Goal: Contribute content: Contribute content

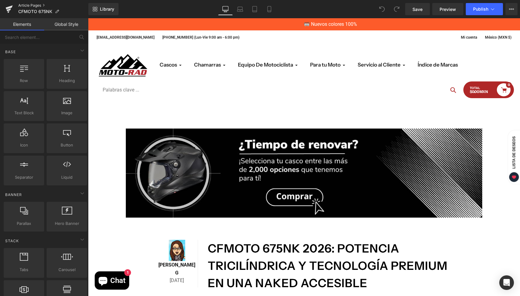
click at [34, 6] on link "Article Pages" at bounding box center [53, 5] width 70 height 5
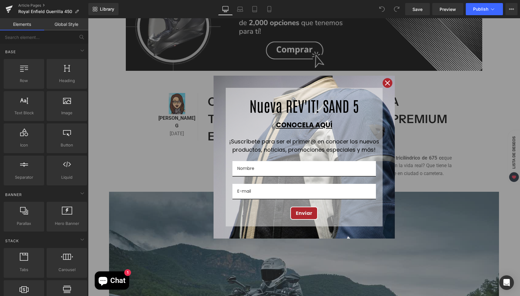
scroll to position [181, 0]
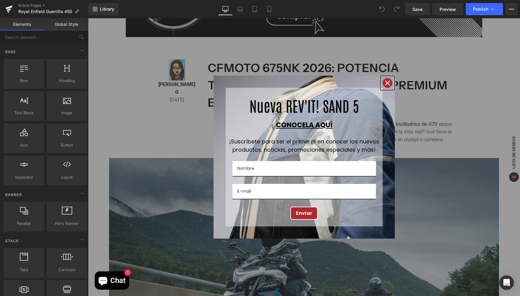
click at [385, 83] on icon "close icon" at bounding box center [387, 83] width 5 height 5
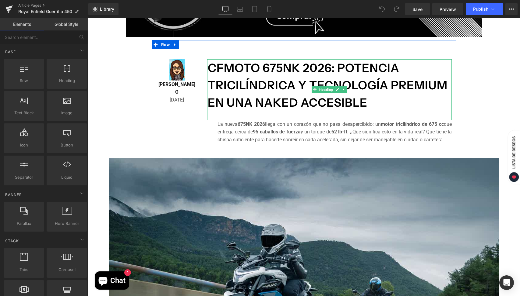
click at [380, 101] on h1 "CFMOTO 675NK 2026: potencia tricilíndrica y tecnología premium en una naked acc…" at bounding box center [330, 85] width 244 height 52
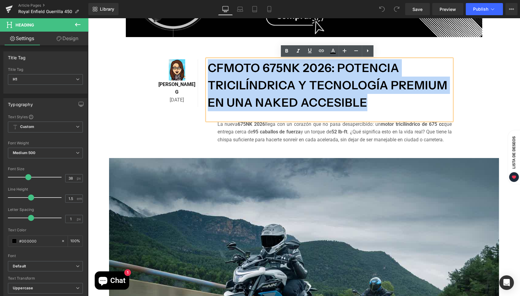
drag, startPoint x: 370, startPoint y: 101, endPoint x: 206, endPoint y: 66, distance: 167.4
click at [208, 66] on h1 "CFMOTO 675NK 2026: potencia tricilíndrica y tecnología premium en una naked acc…" at bounding box center [330, 85] width 244 height 52
paste div
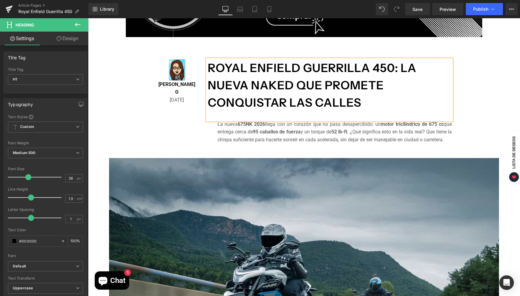
click at [320, 130] on div "La nueva 675NK 2026 llega con un corazón que no pasa desapercibido: un motor tr…" at bounding box center [334, 132] width 234 height 23
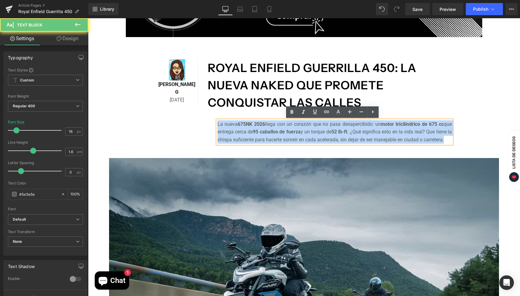
click at [320, 130] on div "La nueva 675NK 2026 llega con un corazón que no pasa desapercibido: un motor tr…" at bounding box center [334, 132] width 234 height 23
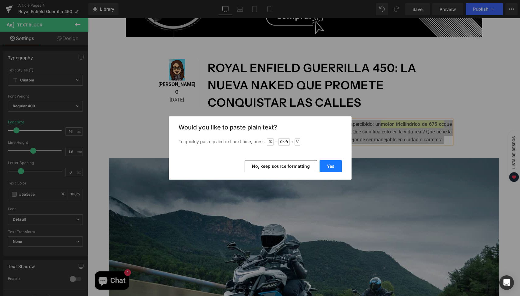
click at [321, 169] on button "Yes" at bounding box center [330, 166] width 22 height 12
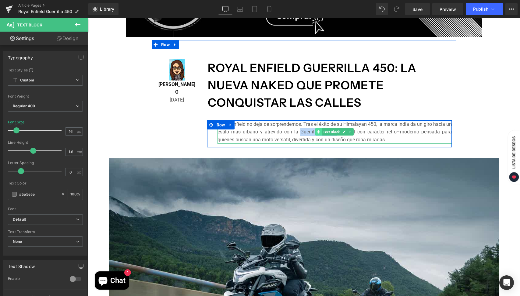
drag, startPoint x: 298, startPoint y: 133, endPoint x: 314, endPoint y: 128, distance: 17.4
click at [314, 128] on div "Royal Enfield no deja de sorprendernos. Tras el éxito de su Himalayan 450, la m…" at bounding box center [334, 132] width 234 height 23
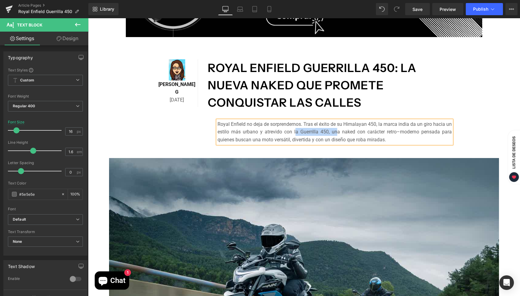
click at [320, 162] on img at bounding box center [304, 288] width 390 height 260
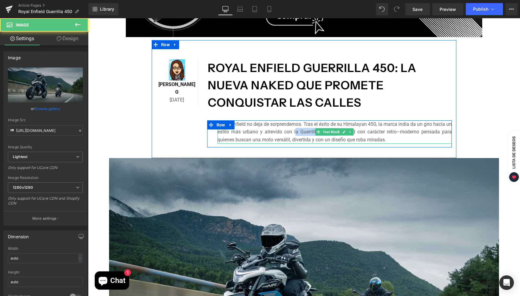
click at [376, 134] on div "Royal Enfield no deja de sorprendernos. Tras el éxito de su Himalayan 450, la m…" at bounding box center [334, 132] width 234 height 23
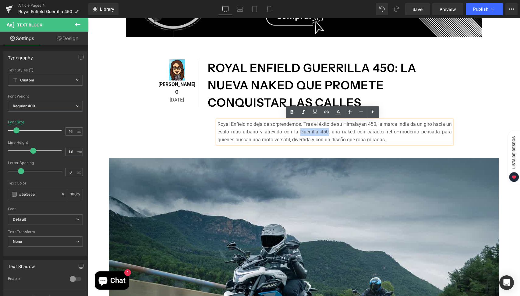
drag, startPoint x: 326, startPoint y: 131, endPoint x: 299, endPoint y: 131, distance: 27.1
click at [299, 131] on div "Royal Enfield no deja de sorprendernos. Tras el éxito de su Himalayan 450, la m…" at bounding box center [334, 132] width 234 height 23
click at [292, 114] on icon at bounding box center [291, 112] width 7 height 7
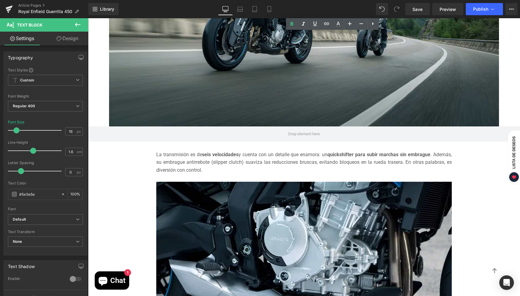
scroll to position [503, 0]
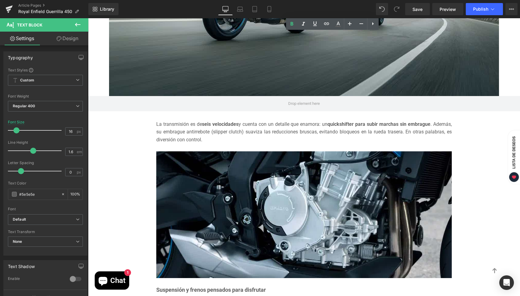
click at [221, 134] on div "La transmisión es de seis velocidades y cuenta con un detalle que enamora: un q…" at bounding box center [303, 132] width 295 height 23
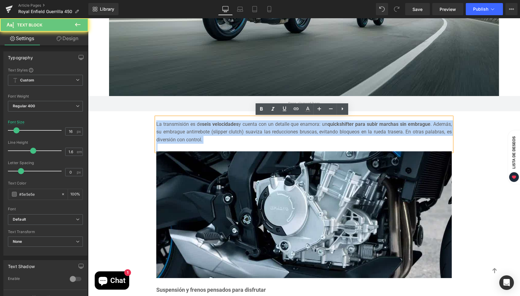
click at [221, 134] on div "La transmisión es de seis velocidades y cuenta con un detalle que enamora: un q…" at bounding box center [303, 132] width 295 height 23
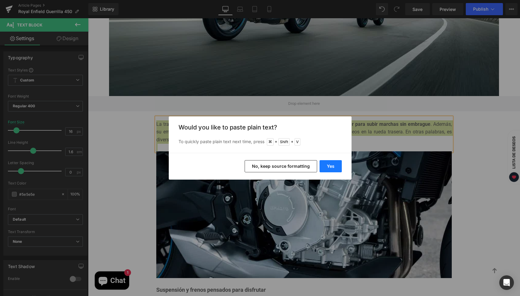
click at [334, 166] on button "Yes" at bounding box center [330, 166] width 22 height 12
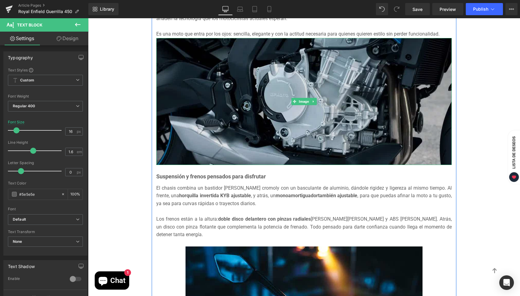
scroll to position [632, 0]
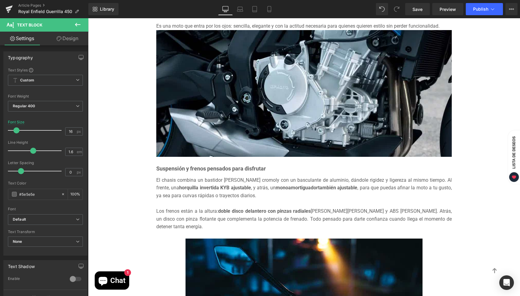
click at [237, 202] on div at bounding box center [303, 204] width 295 height 8
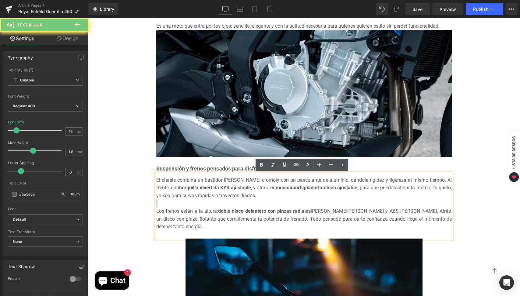
click at [237, 202] on div at bounding box center [303, 204] width 295 height 8
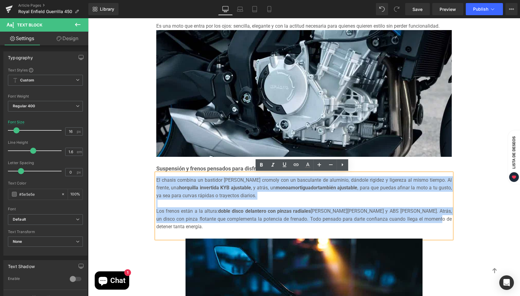
drag, startPoint x: 410, startPoint y: 218, endPoint x: 154, endPoint y: 178, distance: 258.4
click at [156, 178] on div "El chasis combina un bastidor [PERSON_NAME] cromoly con un basculante de alumin…" at bounding box center [303, 206] width 295 height 65
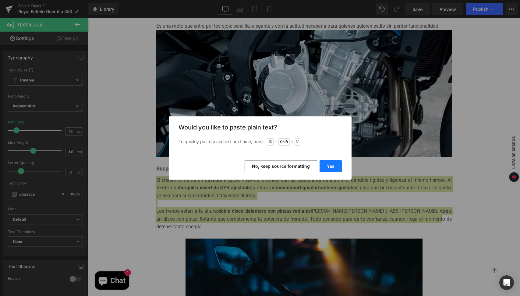
click at [334, 165] on button "Yes" at bounding box center [330, 166] width 22 height 12
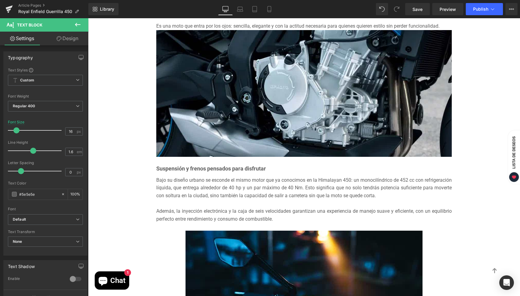
click at [187, 170] on b "Suspensión y frenos pensados para disfrutar" at bounding box center [211, 169] width 110 height 6
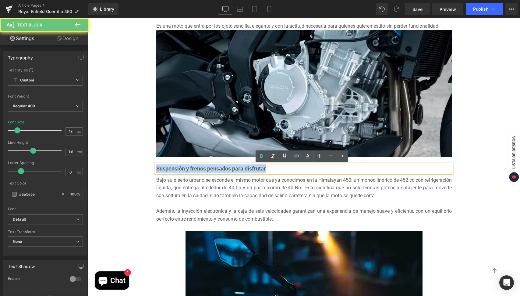
click at [187, 170] on b "Suspensión y frenos pensados para disfrutar" at bounding box center [211, 169] width 110 height 6
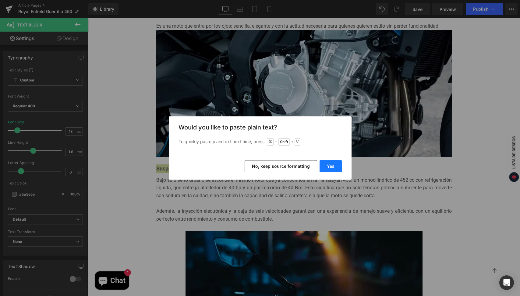
click at [324, 166] on button "Yes" at bounding box center [330, 166] width 22 height 12
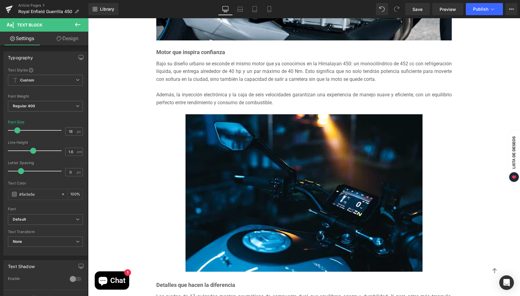
scroll to position [745, 0]
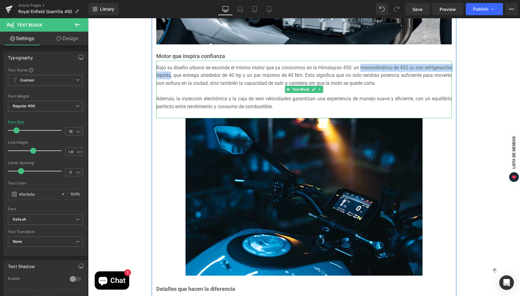
drag, startPoint x: 380, startPoint y: 69, endPoint x: 197, endPoint y: 76, distance: 183.7
click at [197, 76] on div "Bajo su diseño urbano se esconde el mismo motor que ya conocimos en la Himalaya…" at bounding box center [303, 75] width 295 height 23
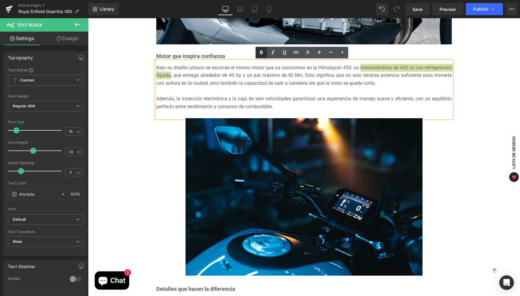
click at [261, 52] on icon at bounding box center [261, 53] width 3 height 4
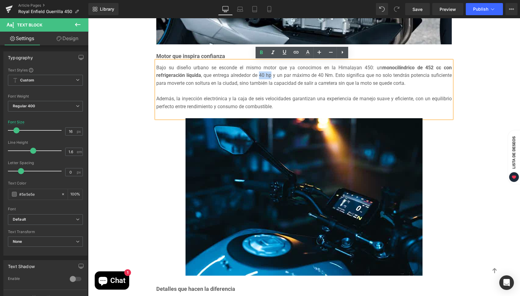
drag, startPoint x: 257, startPoint y: 76, endPoint x: 269, endPoint y: 75, distance: 12.5
click at [269, 75] on div "Bajo su diseño urbano se esconde el mismo motor que ya conocimos en la Himalaya…" at bounding box center [303, 75] width 295 height 23
click at [261, 51] on icon at bounding box center [261, 53] width 3 height 4
drag, startPoint x: 314, startPoint y: 77, endPoint x: 329, endPoint y: 77, distance: 14.9
click at [329, 77] on div "Bajo su diseño urbano se esconde el mismo motor que ya conocimos en la Himalaya…" at bounding box center [303, 75] width 295 height 23
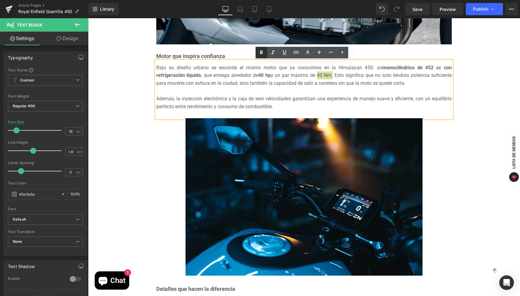
click at [260, 51] on icon at bounding box center [261, 53] width 3 height 4
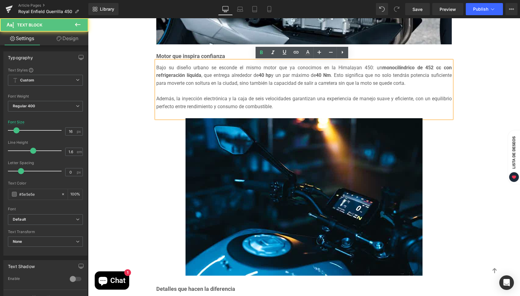
click at [282, 75] on div "Bajo su diseño urbano se esconde el mismo motor que ya conocimos en la Himalaya…" at bounding box center [303, 75] width 295 height 23
click at [283, 75] on div "Bajo su diseño urbano se esconde el mismo motor que ya conocimos en la Himalaya…" at bounding box center [303, 75] width 295 height 23
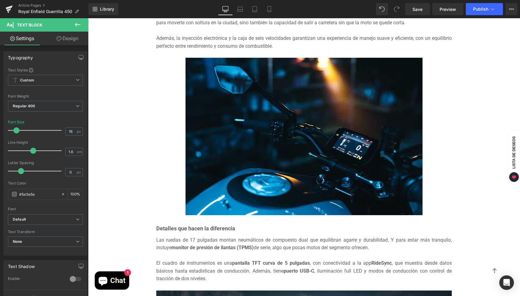
scroll to position [899, 0]
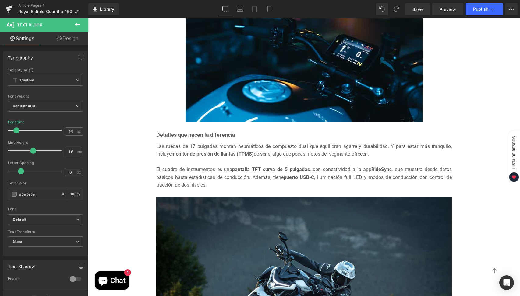
click at [224, 136] on b "Detalles que hacen la diferencia" at bounding box center [195, 135] width 79 height 6
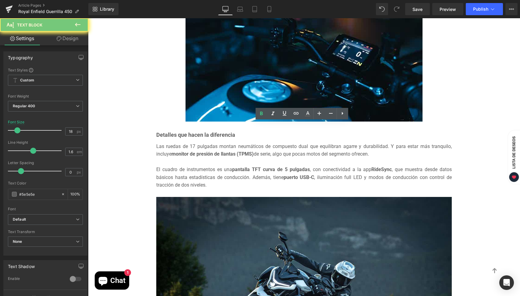
click at [224, 136] on b "Detalles que hacen la diferencia" at bounding box center [195, 135] width 79 height 6
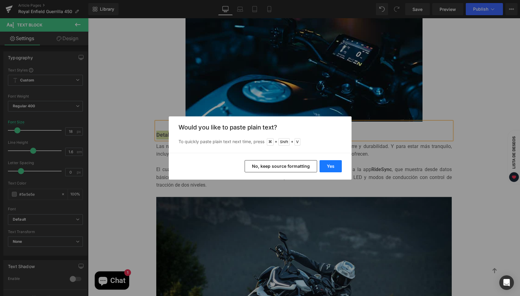
click at [331, 165] on button "Yes" at bounding box center [330, 166] width 22 height 12
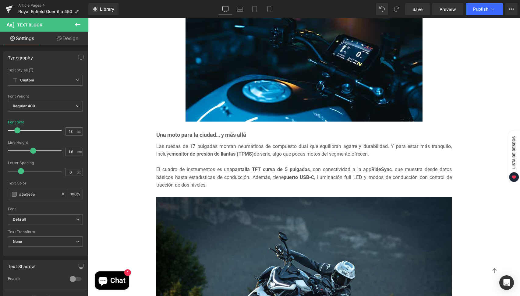
click at [232, 189] on div "El cuadro de instrumentos es una pantalla TFT curva de 5 pulgadas , con conecti…" at bounding box center [303, 177] width 295 height 23
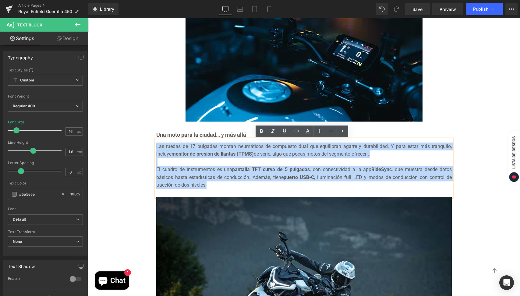
drag, startPoint x: 214, startPoint y: 186, endPoint x: 114, endPoint y: 141, distance: 110.0
click at [114, 141] on div "Image Row Image [PERSON_NAME] G Text Block [DATE] Text Block Row Royal Enfield …" at bounding box center [304, 70] width 432 height 1698
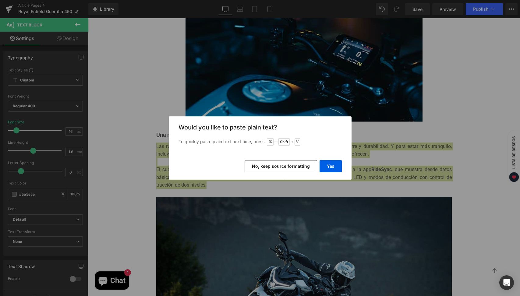
click at [318, 164] on div "Yes No, keep source formatting" at bounding box center [260, 166] width 183 height 27
click at [326, 165] on button "Yes" at bounding box center [330, 166] width 22 height 12
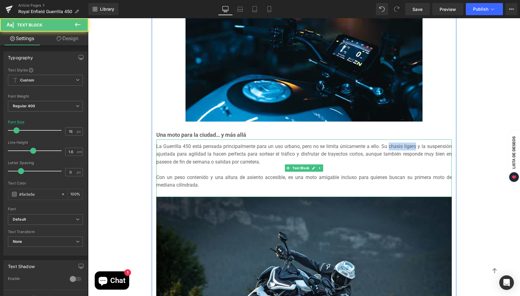
drag, startPoint x: 386, startPoint y: 146, endPoint x: 413, endPoint y: 146, distance: 27.1
click at [413, 146] on div "La Guerrilla 450 está pensada principalmente para un uso urbano, pero no se lim…" at bounding box center [303, 154] width 295 height 23
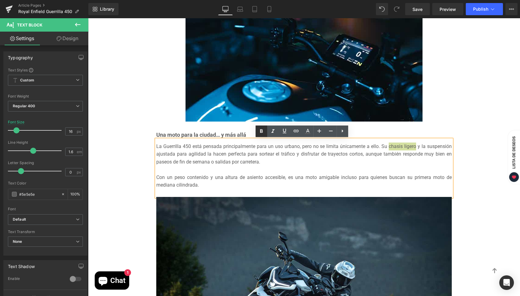
click at [261, 130] on icon at bounding box center [261, 131] width 7 height 7
drag, startPoint x: 425, startPoint y: 146, endPoint x: 203, endPoint y: 155, distance: 221.8
click at [203, 155] on div "La Guerrilla 450 está pensada principalmente para un uso urbano, pero no se lim…" at bounding box center [303, 154] width 295 height 23
click at [261, 131] on icon at bounding box center [261, 131] width 3 height 4
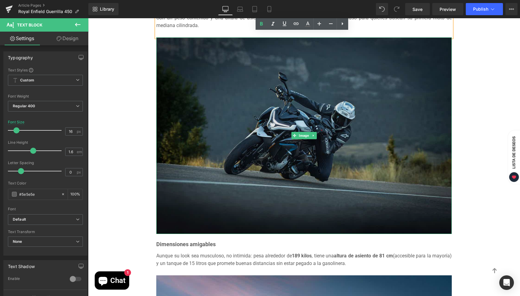
scroll to position [1155, 0]
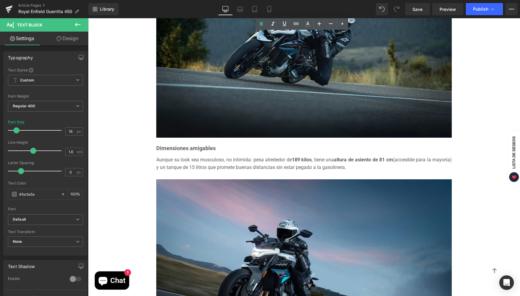
click at [188, 149] on b "Dimensiones amigables" at bounding box center [185, 148] width 59 height 6
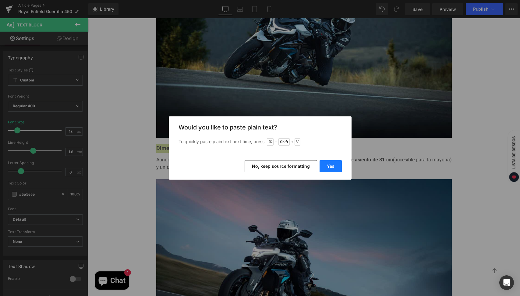
click at [330, 167] on button "Yes" at bounding box center [330, 166] width 22 height 12
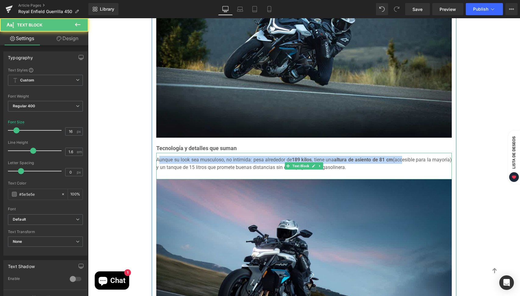
drag, startPoint x: 156, startPoint y: 160, endPoint x: 415, endPoint y: 160, distance: 259.6
click at [415, 160] on div "Aunque su look sea musculoso, no intimida: pesa alrededor de 189 kilos , tiene …" at bounding box center [303, 164] width 295 height 16
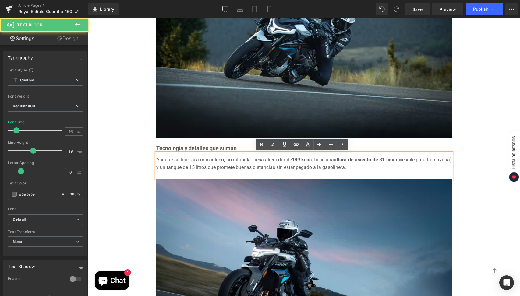
click at [399, 167] on div "Aunque su look sea musculoso, no intimida: pesa alrededor de 189 kilos , tiene …" at bounding box center [303, 164] width 295 height 16
drag, startPoint x: 370, startPoint y: 167, endPoint x: 149, endPoint y: 163, distance: 221.9
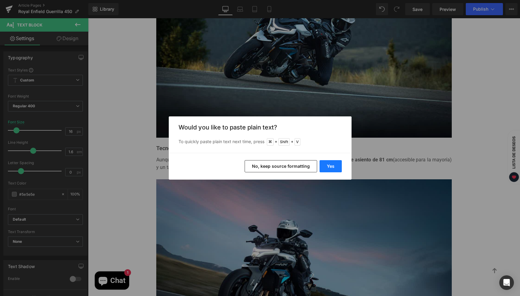
click at [330, 166] on button "Yes" at bounding box center [330, 166] width 22 height 12
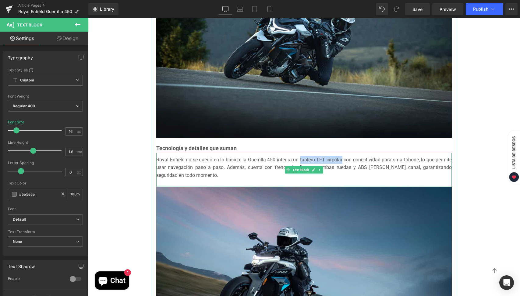
drag, startPoint x: 297, startPoint y: 160, endPoint x: 338, endPoint y: 159, distance: 41.7
click at [338, 159] on div "Royal Enfield no se quedó en lo básico: la Guerrilla 450 integra un tablero TFT…" at bounding box center [303, 167] width 295 height 23
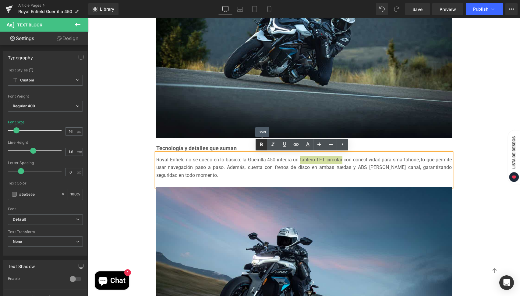
click at [259, 145] on icon at bounding box center [261, 144] width 7 height 7
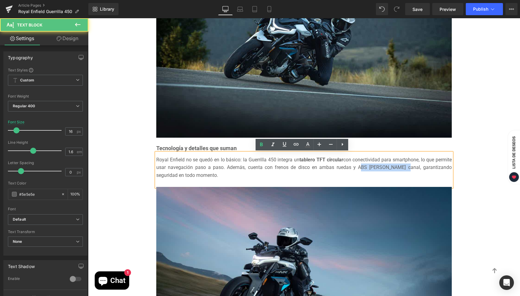
drag, startPoint x: 346, startPoint y: 168, endPoint x: 389, endPoint y: 167, distance: 42.9
click at [389, 167] on div "Royal Enfield no se quedó en lo básico: la Guerrilla 450 integra un tablero TFT…" at bounding box center [303, 167] width 295 height 23
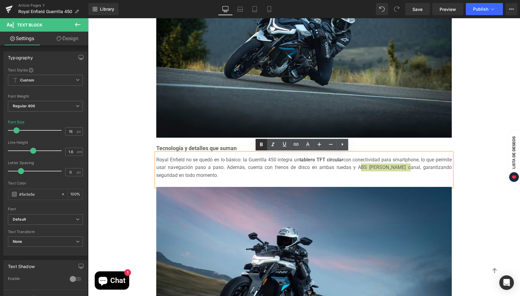
click at [263, 145] on icon at bounding box center [261, 144] width 7 height 7
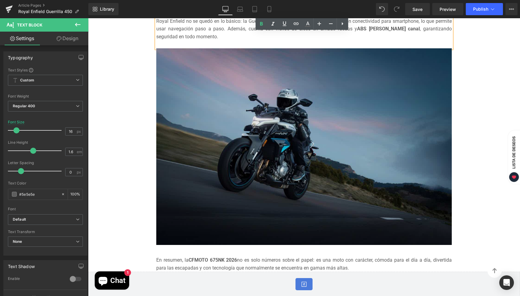
scroll to position [1390, 0]
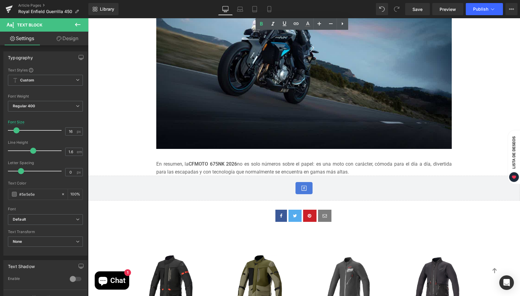
click at [243, 167] on div "En resumen, la CFMOTO 675NK 2026 no es solo números sobre el papel: es una moto…" at bounding box center [303, 168] width 295 height 16
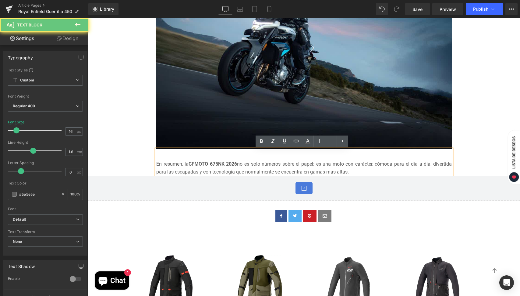
click at [243, 167] on div "En resumen, la CFMOTO 675NK 2026 no es solo números sobre el papel: es una moto…" at bounding box center [303, 168] width 295 height 16
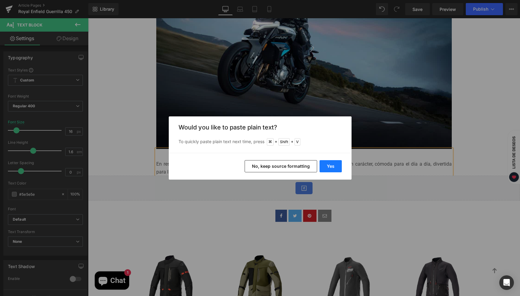
click at [328, 167] on button "Yes" at bounding box center [330, 166] width 22 height 12
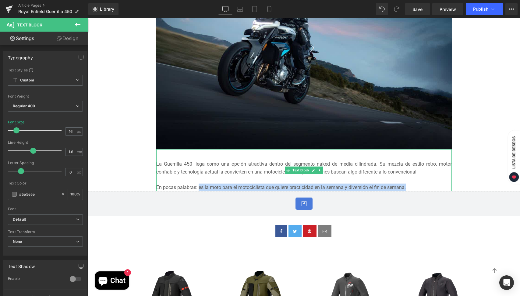
drag, startPoint x: 197, startPoint y: 187, endPoint x: 405, endPoint y: 186, distance: 208.2
click at [405, 186] on div "En pocas palabras: es la moto para el motociclista que quiere practicidad en la…" at bounding box center [303, 188] width 295 height 8
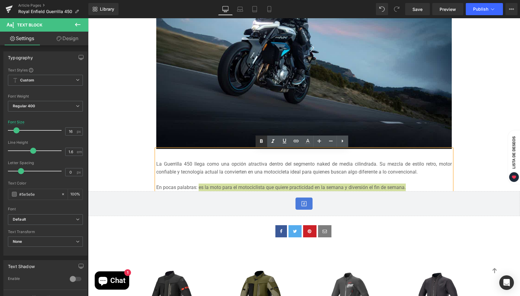
click at [261, 144] on icon at bounding box center [261, 141] width 7 height 7
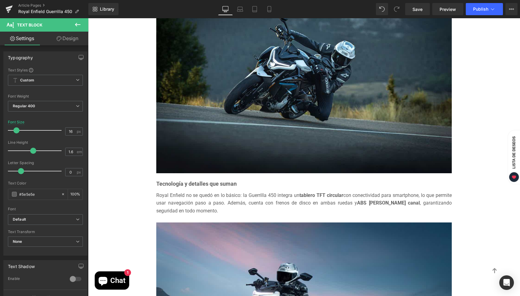
scroll to position [1214, 0]
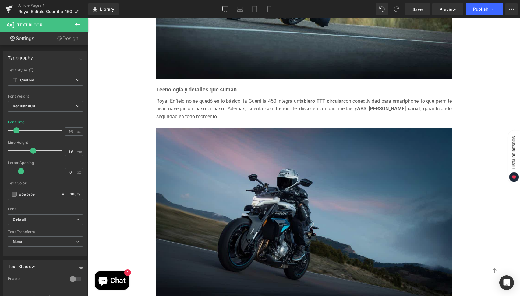
click at [383, 174] on img at bounding box center [303, 226] width 295 height 197
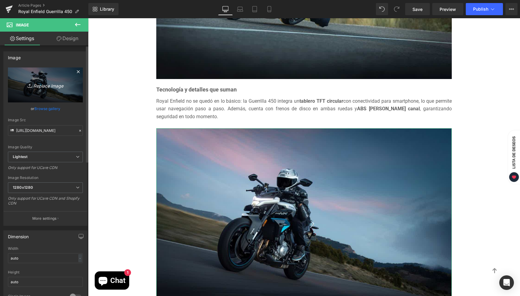
click at [41, 88] on icon "Replace Image" at bounding box center [45, 85] width 49 height 8
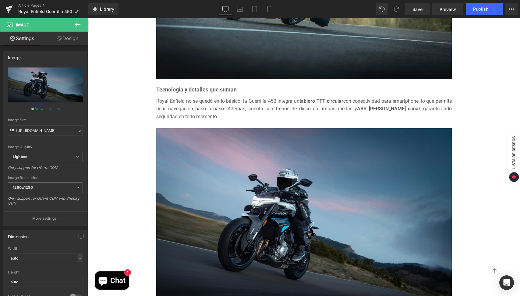
type input "C:\fakepath\Royal-Enfield-Guerrilla-dash-new.webp"
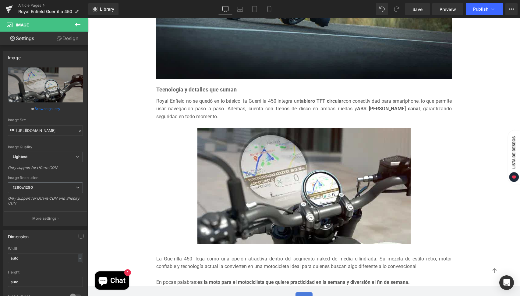
type input "[URL][DOMAIN_NAME]"
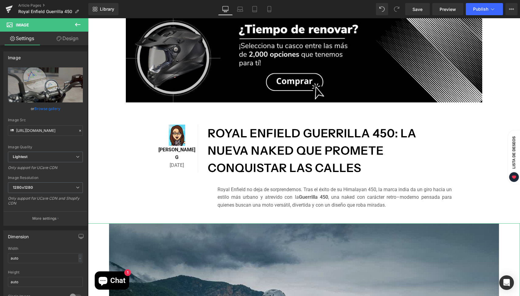
scroll to position [210, 0]
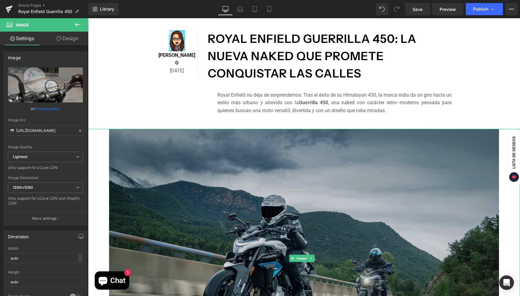
click at [343, 175] on img at bounding box center [304, 259] width 390 height 260
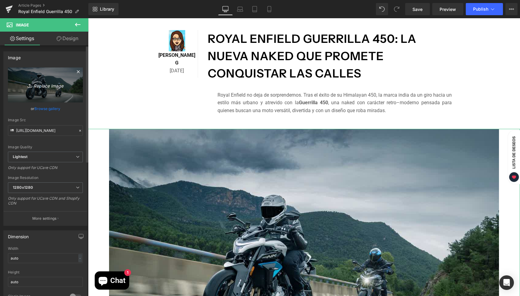
click at [54, 86] on icon "Replace Image" at bounding box center [45, 85] width 49 height 8
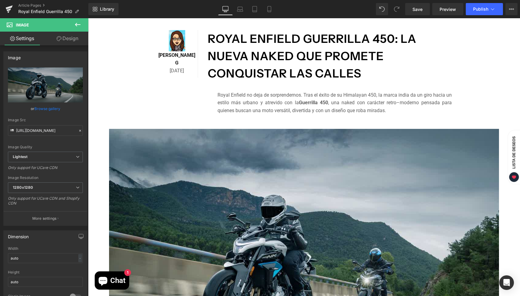
type input "C:\fakepath\Royal-Enfield-Guerilla-450.jpg"
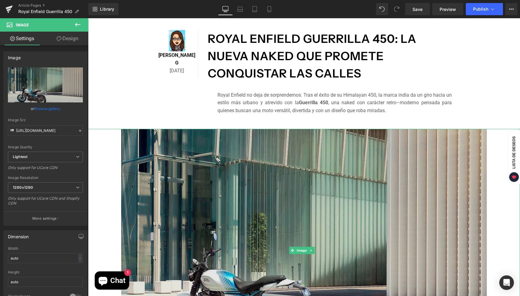
type input "[URL][DOMAIN_NAME]"
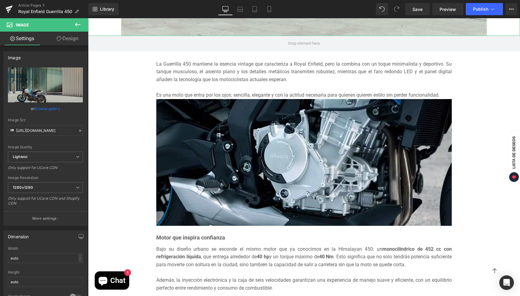
scroll to position [513, 0]
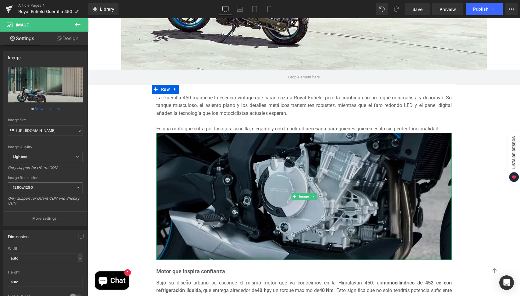
click at [305, 176] on img at bounding box center [303, 196] width 295 height 127
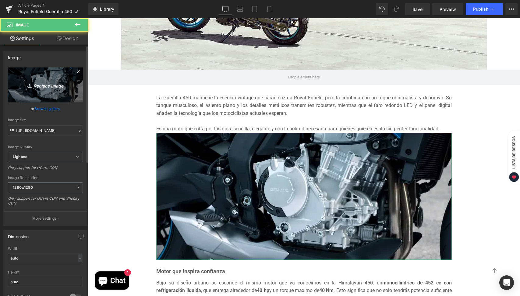
click at [47, 86] on icon "Replace Image" at bounding box center [45, 85] width 49 height 8
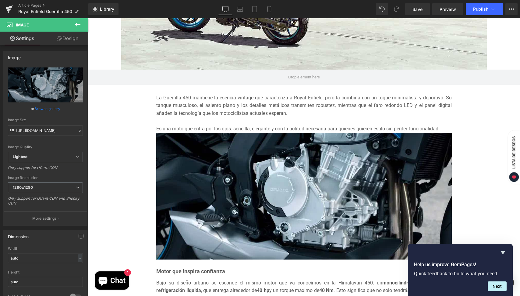
type input "C:\fakepath\Royal-Enfield-450-.jpg"
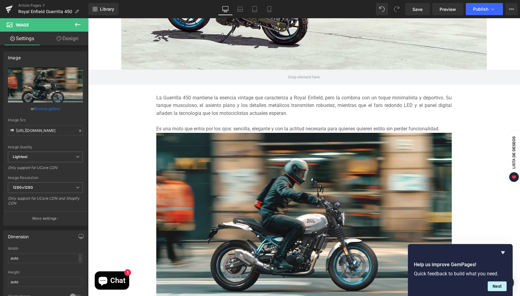
type input "[URL][DOMAIN_NAME]"
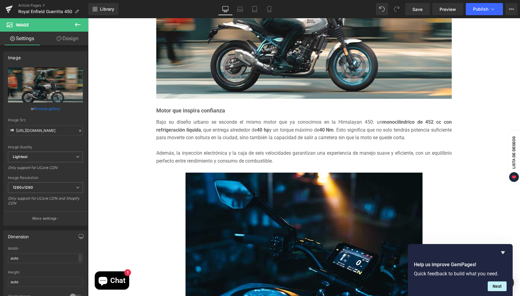
scroll to position [788, 0]
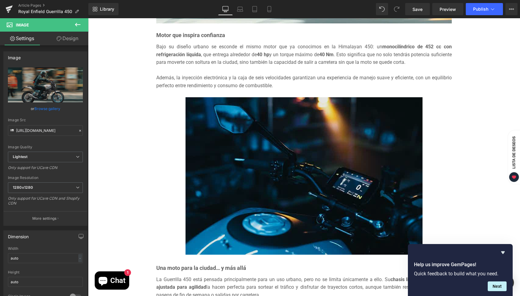
click at [304, 154] on img at bounding box center [303, 176] width 237 height 158
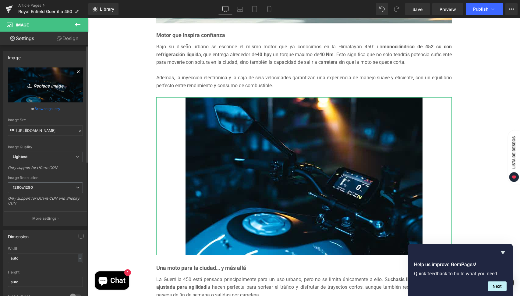
click at [58, 87] on icon "Replace Image" at bounding box center [45, 85] width 49 height 8
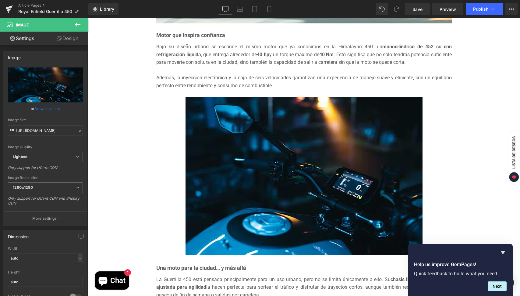
type input "C:\fakepath\Royal-Enfield-450-Motor.jpg"
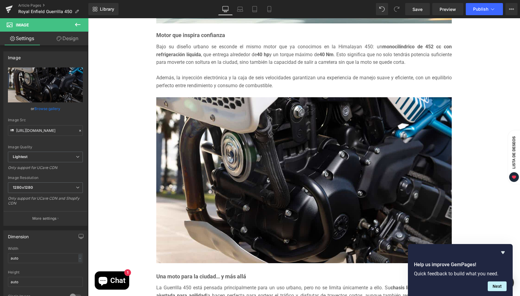
type input "[URL][DOMAIN_NAME]"
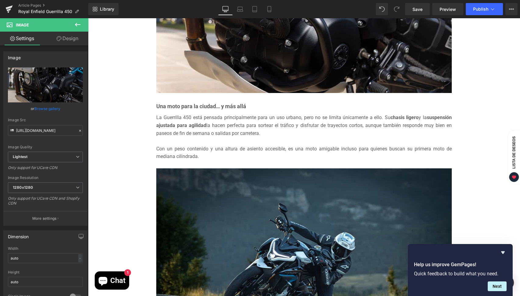
scroll to position [993, 0]
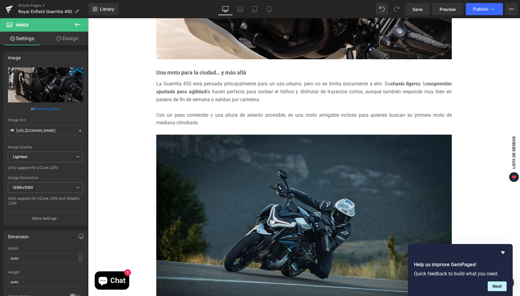
click at [395, 166] on img at bounding box center [303, 233] width 295 height 197
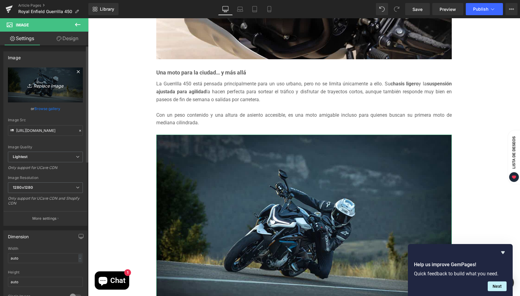
click at [44, 86] on icon "Replace Image" at bounding box center [45, 85] width 49 height 8
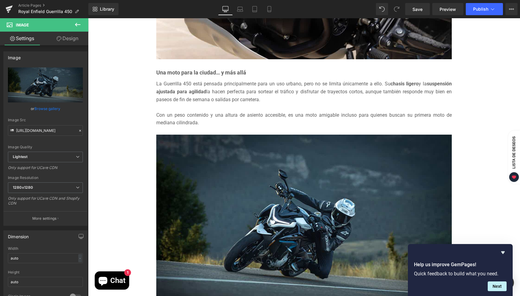
type input "C:\fakepath\Royal-Enfield-Guerilla-450-1.jpg"
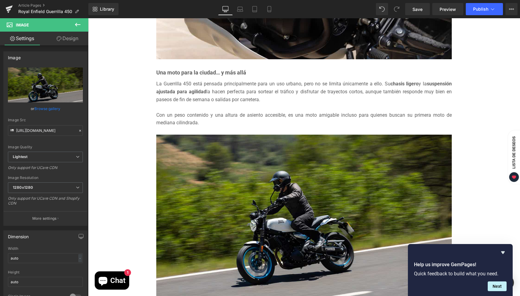
click at [503, 252] on icon "Hide survey" at bounding box center [503, 253] width 4 height 3
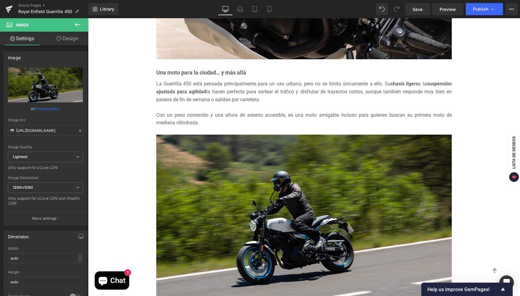
type input "[URL][DOMAIN_NAME]"
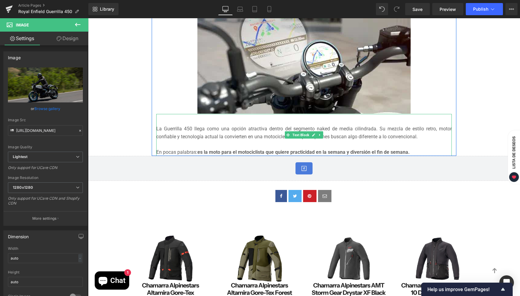
scroll to position [1247, 0]
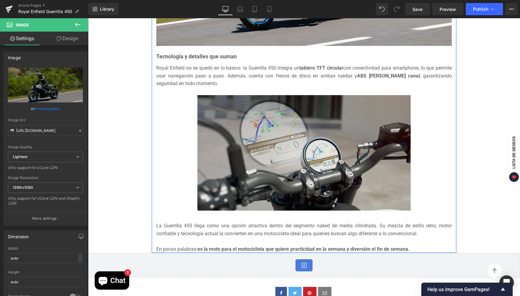
click at [292, 172] on img at bounding box center [303, 153] width 213 height 116
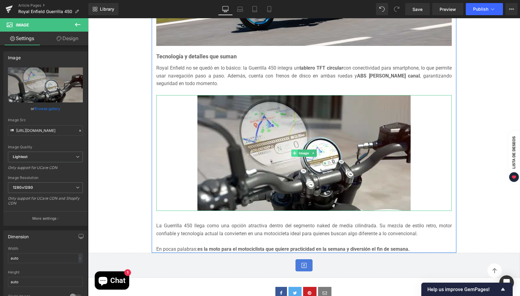
click at [293, 153] on icon at bounding box center [294, 153] width 3 height 3
click at [293, 152] on icon at bounding box center [294, 153] width 3 height 3
click at [313, 153] on link at bounding box center [313, 153] width 6 height 7
click at [308, 153] on icon at bounding box center [309, 153] width 3 height 3
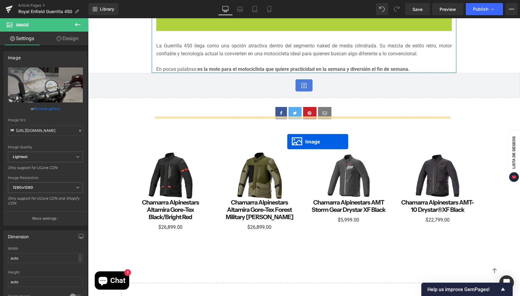
scroll to position [1342, 0]
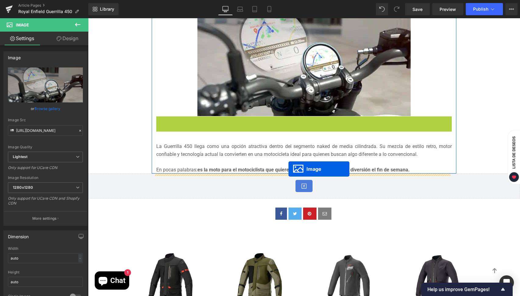
drag, startPoint x: 293, startPoint y: 74, endPoint x: 288, endPoint y: 169, distance: 95.4
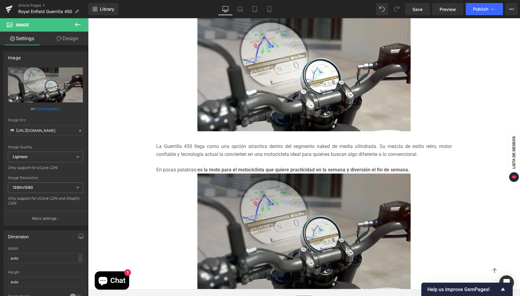
click at [347, 196] on img at bounding box center [303, 232] width 213 height 116
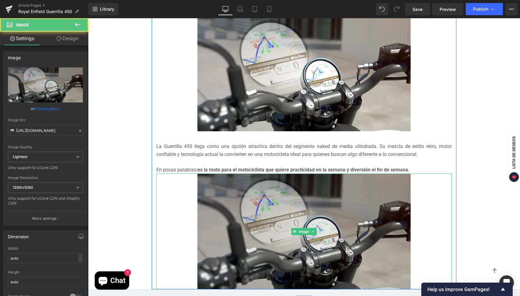
click at [293, 200] on img at bounding box center [303, 232] width 213 height 116
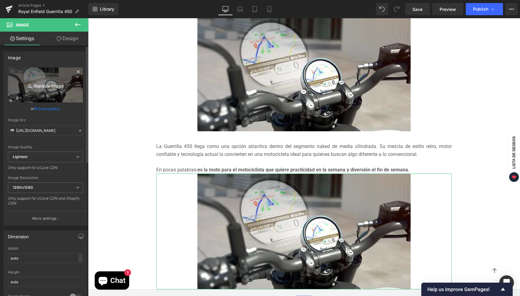
click at [62, 87] on icon "Replace Image" at bounding box center [45, 85] width 49 height 8
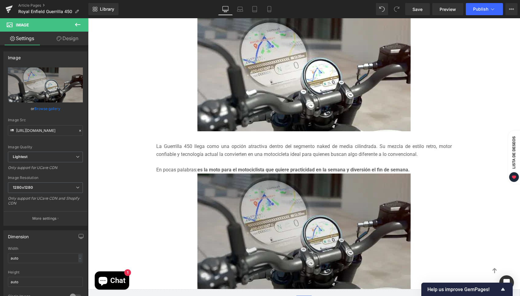
type input "C:\fakepath\Royal-Enfield-Guerilla-450-2.jpg"
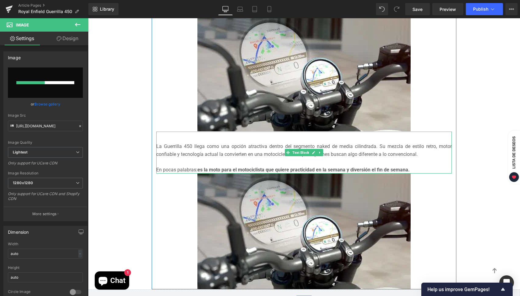
click at [406, 169] on strong "es la moto para el motociclista que quiere practicidad en la semana y diversión…" at bounding box center [303, 170] width 212 height 6
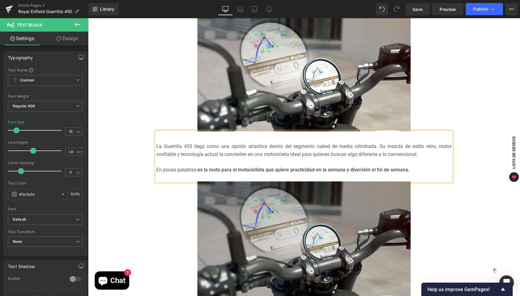
click at [304, 230] on img at bounding box center [303, 240] width 213 height 116
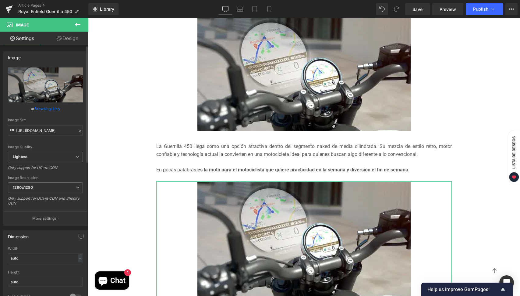
click at [47, 106] on link "Browse gallery" at bounding box center [47, 108] width 26 height 11
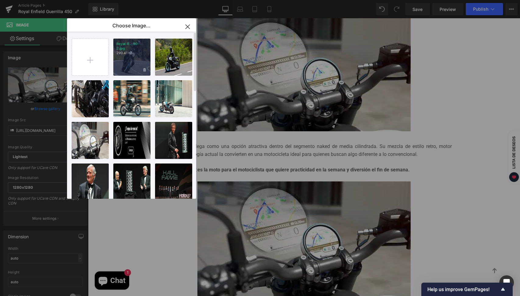
click at [124, 59] on div "Royal-E...50-2.jpg 290.41 KB" at bounding box center [131, 57] width 37 height 37
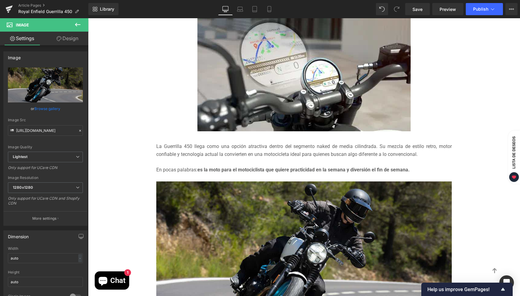
type input "[URL][DOMAIN_NAME]"
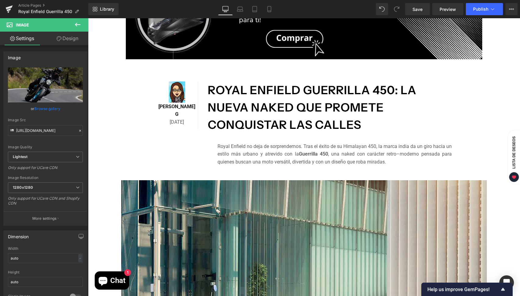
scroll to position [155, 0]
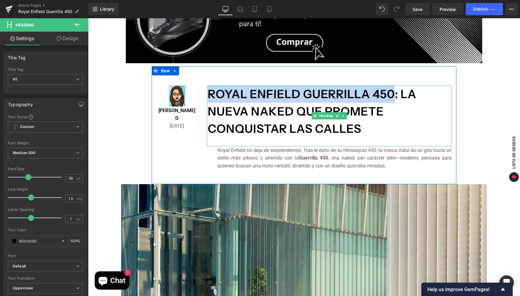
drag, startPoint x: 207, startPoint y: 91, endPoint x: 394, endPoint y: 93, distance: 186.6
click at [394, 93] on h1 "Royal Enfield Guerrilla 450: la nueva naked que promete conquistar las calles" at bounding box center [330, 112] width 244 height 52
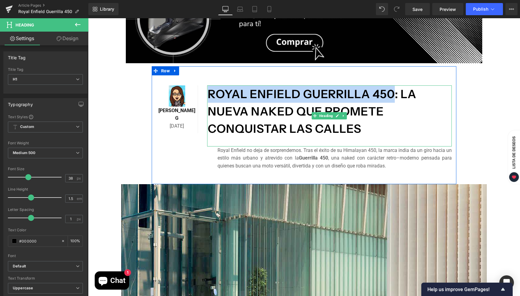
drag, startPoint x: 207, startPoint y: 91, endPoint x: 392, endPoint y: 92, distance: 185.4
click at [392, 92] on h1 "Royal Enfield Guerrilla 450: la nueva naked que promete conquistar las calles" at bounding box center [330, 112] width 244 height 52
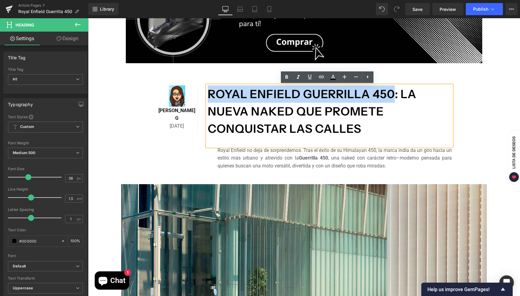
copy h1 "Royal Enfield Guerrilla 450"
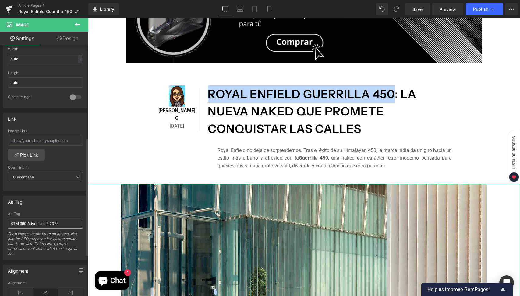
scroll to position [289, 0]
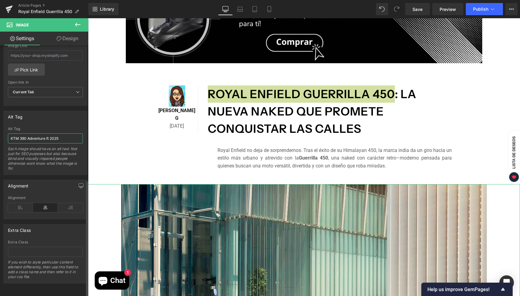
click at [50, 134] on input "KTM 390 Adventure R 2025" at bounding box center [45, 139] width 75 height 10
paste input "Royal Enfield Guerrilla 450"
type input "Royal Enfield Guerrilla 450"
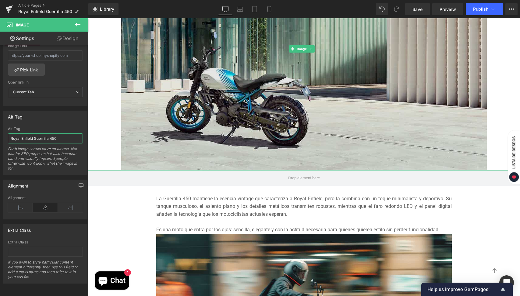
scroll to position [508, 0]
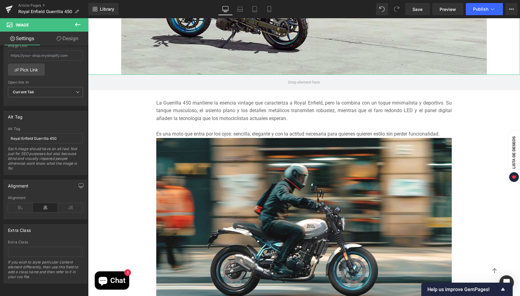
click at [258, 209] on img at bounding box center [303, 221] width 295 height 167
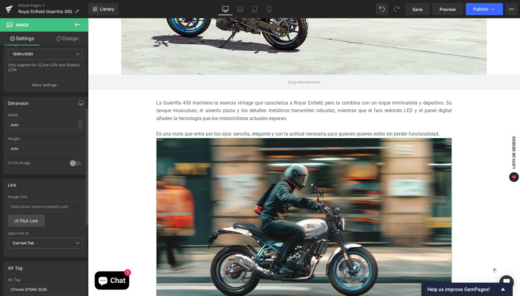
scroll to position [228, 0]
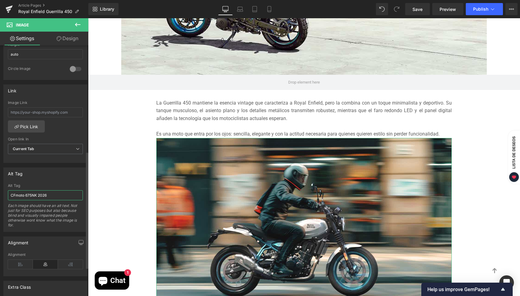
click at [60, 198] on input "CFmoto 675NK 2026" at bounding box center [45, 196] width 75 height 10
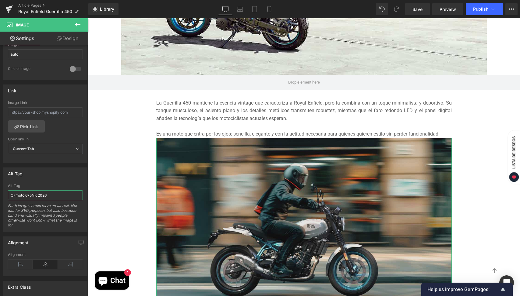
paste input "Royal Enfield Guerrilla 450"
type input "Royal Enfield Guerrilla 450"
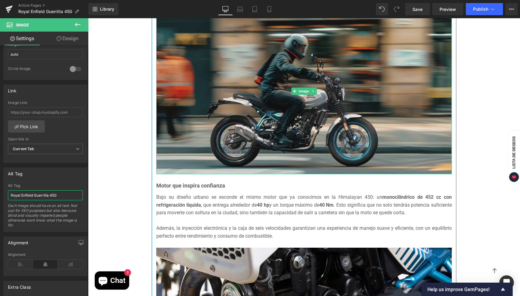
scroll to position [767, 0]
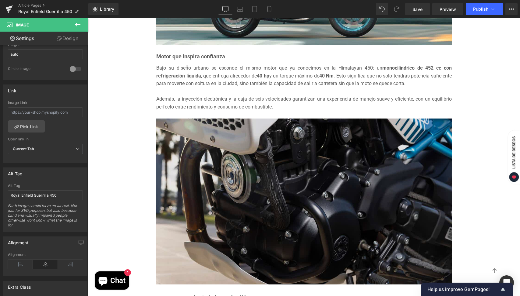
click at [285, 217] on img at bounding box center [303, 202] width 295 height 167
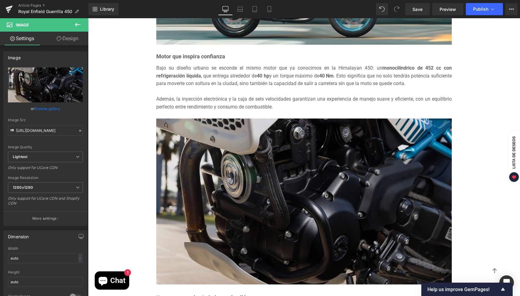
click at [254, 211] on img at bounding box center [303, 202] width 295 height 167
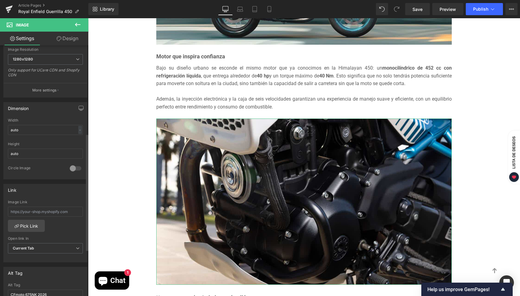
scroll to position [190, 0]
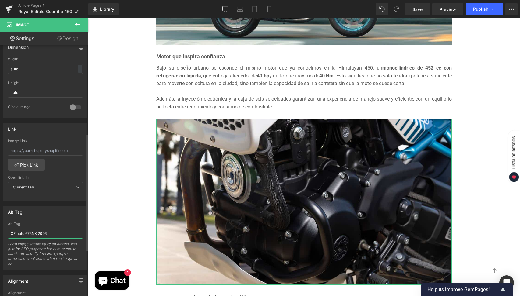
click at [54, 234] on input "CFmoto 675NK 2026" at bounding box center [45, 234] width 75 height 10
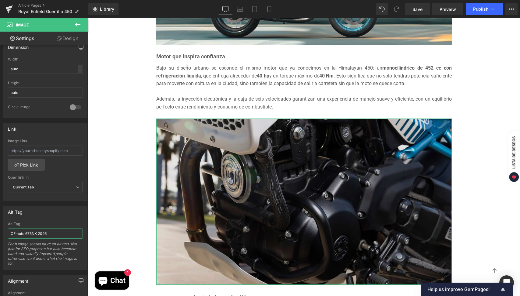
paste input "Royal Enfield Guerrilla 450"
type input "Royal Enfield Guerrilla 450"
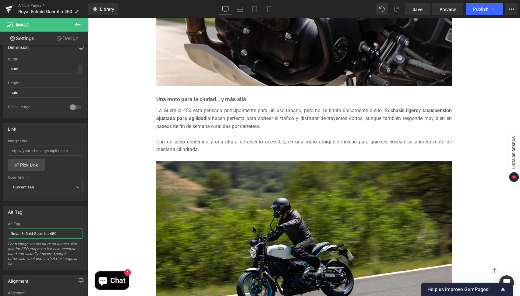
scroll to position [1091, 0]
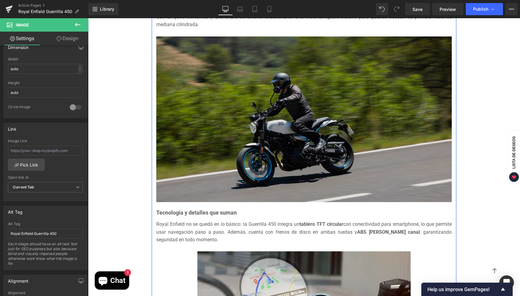
click at [276, 95] on img at bounding box center [303, 120] width 295 height 167
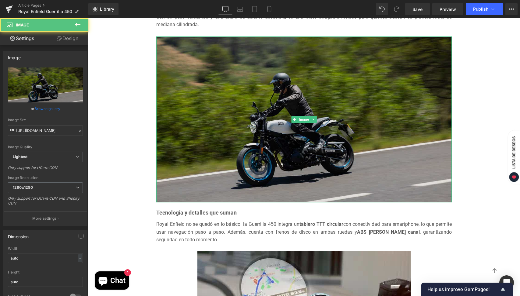
click at [276, 95] on img at bounding box center [303, 120] width 295 height 167
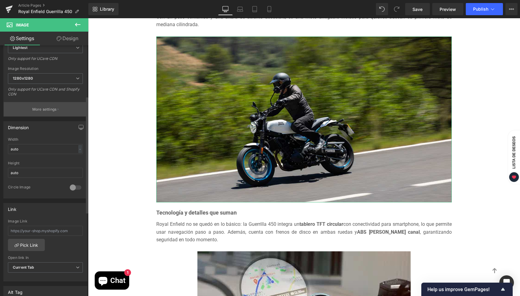
scroll to position [203, 0]
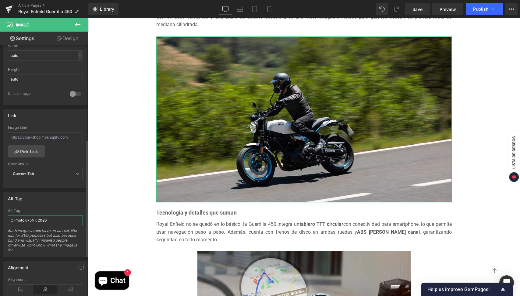
click at [63, 224] on input "CFmoto 675NK 2026" at bounding box center [45, 221] width 75 height 10
paste input "Royal Enfield Guerrilla 450"
type input "Royal Enfield Guerrilla 450"
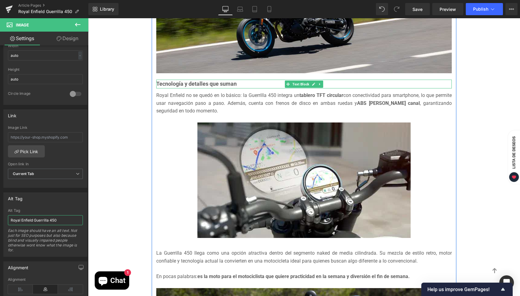
scroll to position [1228, 0]
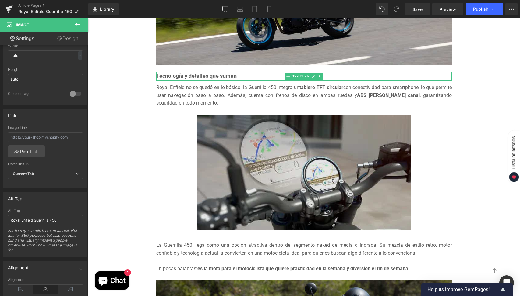
click at [267, 161] on img at bounding box center [303, 173] width 213 height 116
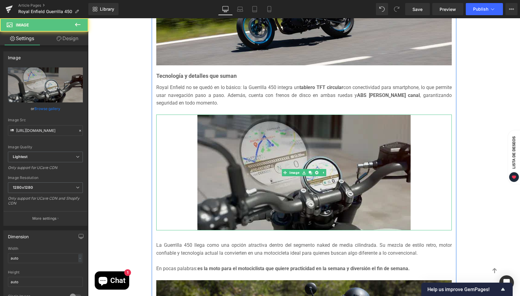
click at [267, 161] on img at bounding box center [303, 173] width 213 height 116
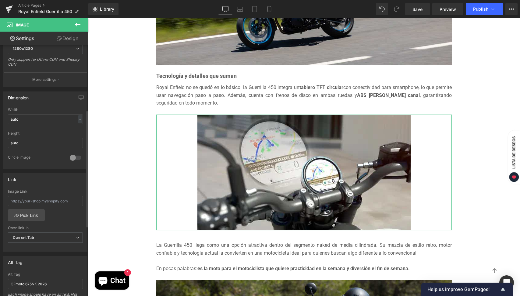
scroll to position [215, 0]
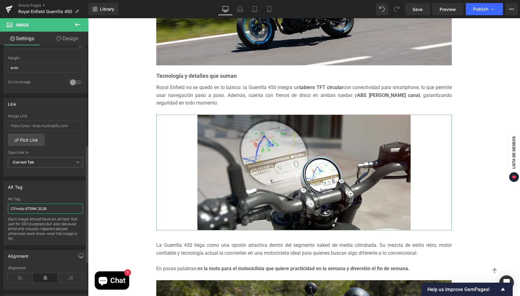
click at [54, 211] on input "CFmoto 675NK 2026" at bounding box center [45, 209] width 75 height 10
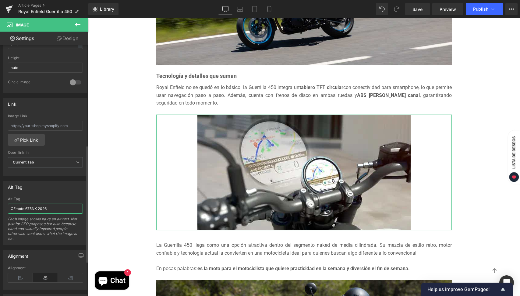
paste input "Royal Enfield Guerrilla 450"
type input "Royal Enfield Guerrilla 450"
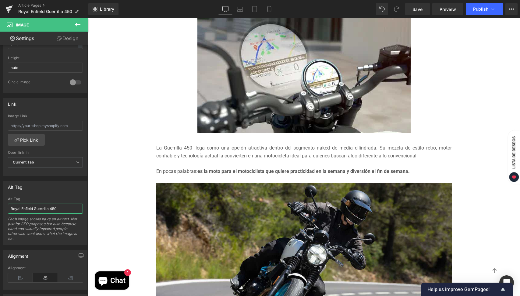
scroll to position [1348, 0]
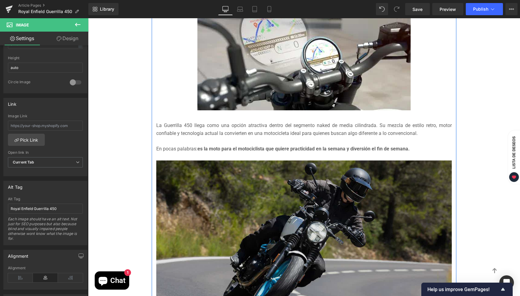
click at [230, 219] on img at bounding box center [303, 244] width 295 height 167
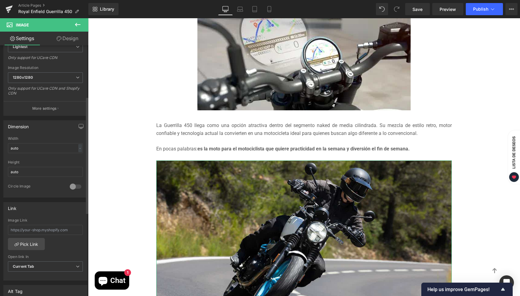
scroll to position [205, 0]
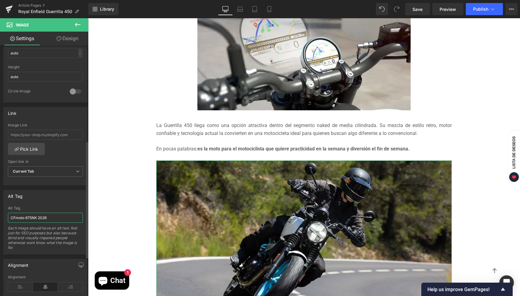
click at [58, 220] on input "CFmoto 675NK 2026" at bounding box center [45, 218] width 75 height 10
paste input "Royal Enfield Guerrilla 450"
type input "Royal Enfield Guerrilla 450"
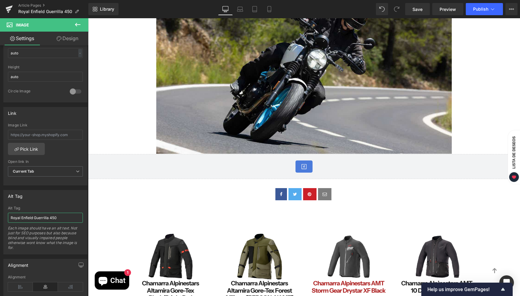
scroll to position [1585, 0]
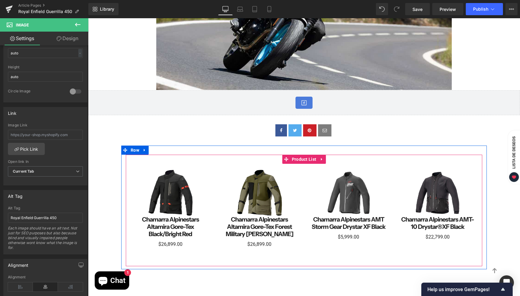
click at [300, 159] on div "Sale Off" at bounding box center [304, 211] width 356 height 112
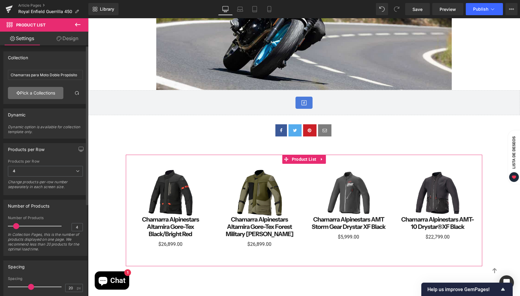
click at [32, 95] on link "Pick a Collections" at bounding box center [35, 93] width 55 height 12
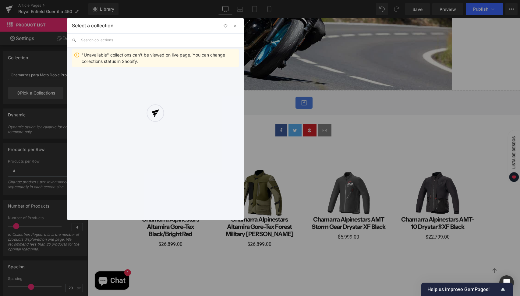
click at [105, 42] on div at bounding box center [155, 119] width 177 height 202
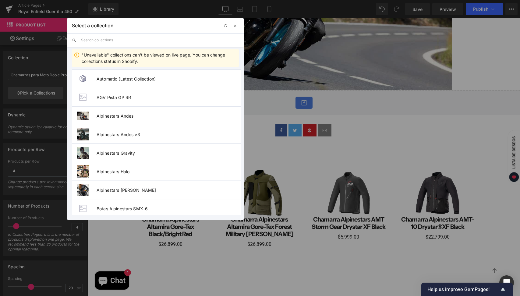
click at [105, 41] on input "text" at bounding box center [160, 39] width 158 height 13
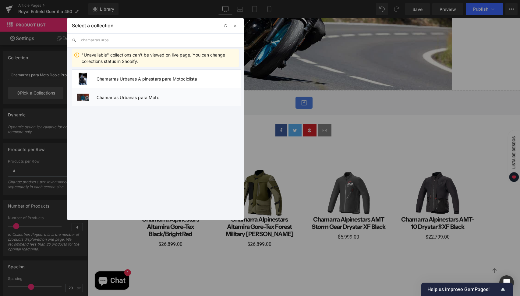
type input "chamarras urba"
click at [191, 97] on span "Chamarras Urbanas para Moto" at bounding box center [168, 97] width 144 height 5
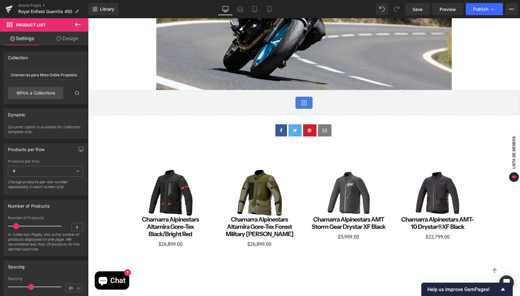
type input "Chamarras Urbanas para Moto"
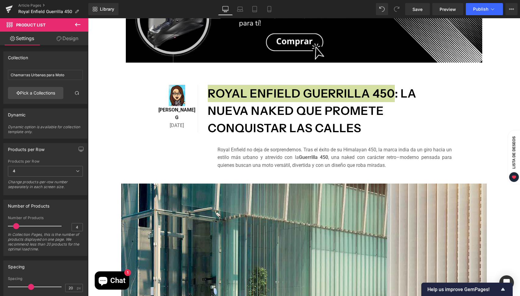
scroll to position [126, 0]
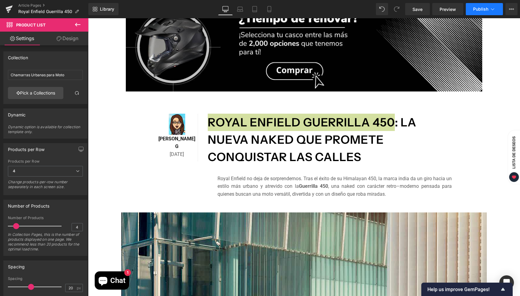
click at [489, 9] on icon at bounding box center [492, 9] width 6 height 6
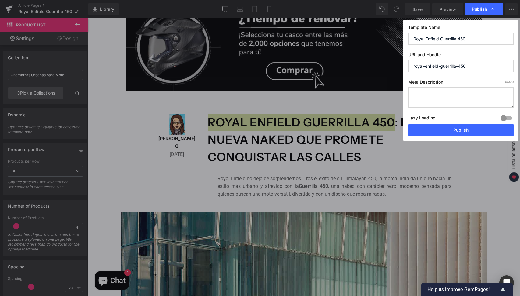
click at [431, 92] on textarea at bounding box center [460, 97] width 105 height 20
paste textarea "Descubre la nueva Royal Enfield Guerrilla 450, una naked con estilo retro–moder…"
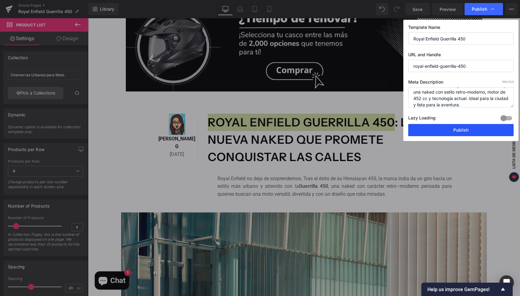
type textarea "Descubre la nueva Royal Enfield Guerrilla 450, una naked con estilo retro–moder…"
click at [436, 132] on button "Publish" at bounding box center [460, 130] width 105 height 12
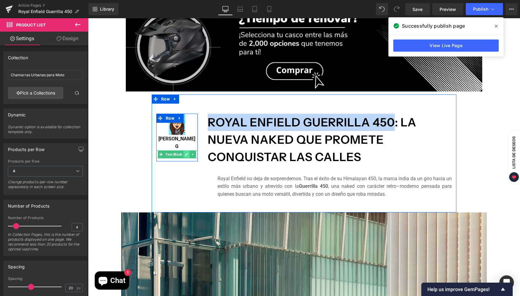
click at [186, 153] on icon at bounding box center [186, 155] width 3 height 4
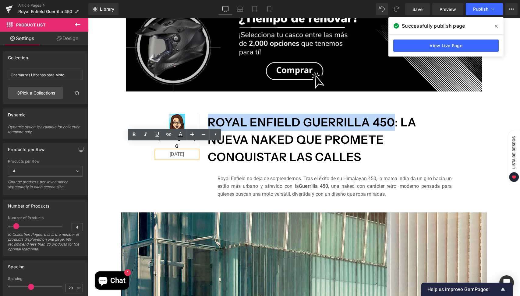
click at [165, 151] on p "[DATE]" at bounding box center [176, 155] width 41 height 8
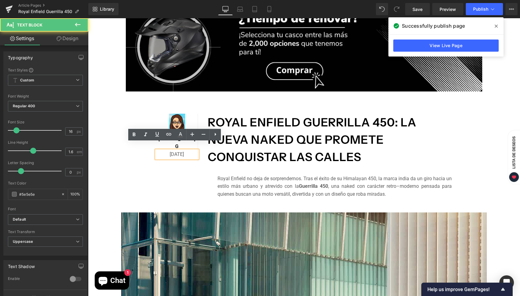
click at [164, 151] on p "[DATE]" at bounding box center [176, 155] width 41 height 8
drag, startPoint x: 166, startPoint y: 147, endPoint x: 149, endPoint y: 145, distance: 17.4
click at [152, 145] on div "Image [PERSON_NAME] G Text Block [DATE] Text Block Row" at bounding box center [177, 138] width 51 height 48
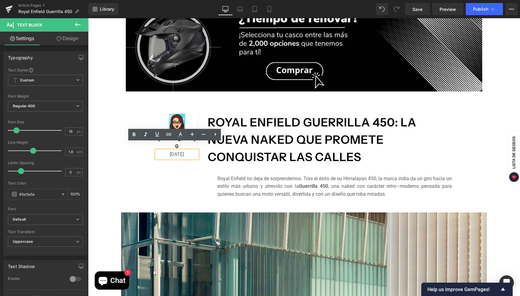
click at [169, 151] on p "[DATE]" at bounding box center [176, 155] width 41 height 8
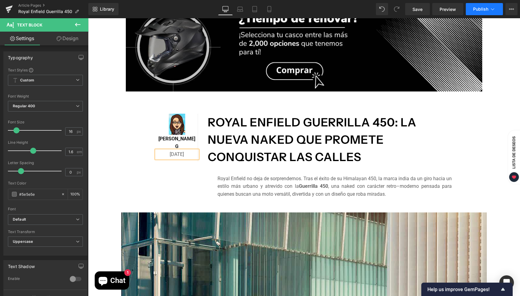
click at [482, 9] on span "Publish" at bounding box center [480, 9] width 15 height 5
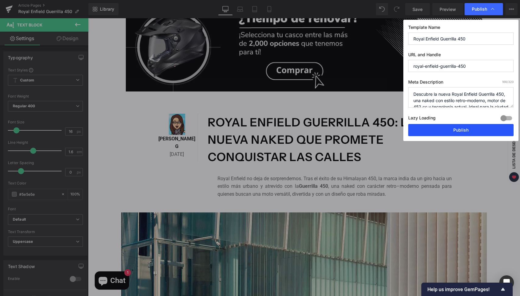
click at [466, 131] on button "Publish" at bounding box center [460, 130] width 105 height 12
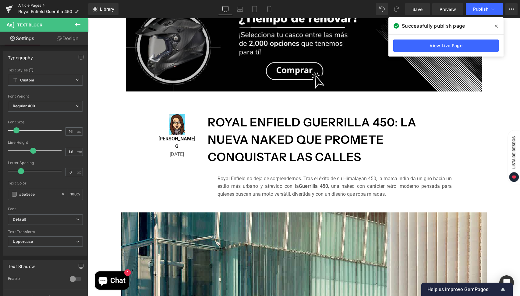
click at [35, 4] on link "Article Pages" at bounding box center [53, 5] width 70 height 5
